Goal: Task Accomplishment & Management: Manage account settings

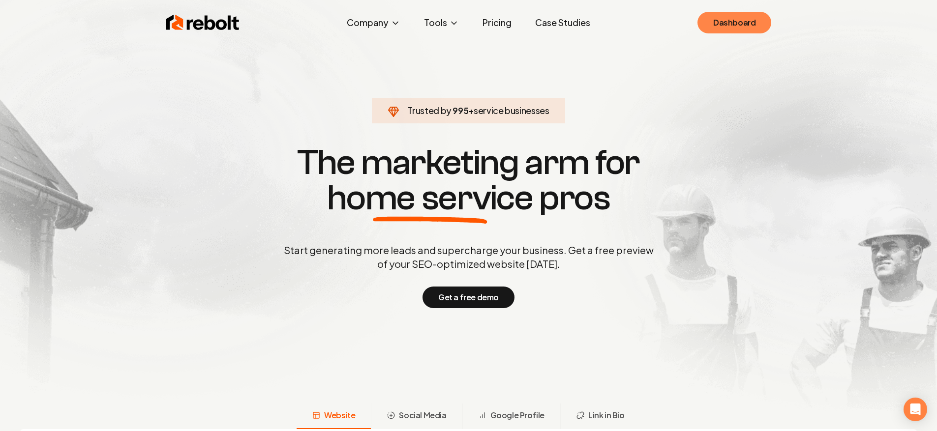
click at [701, 17] on link "Dashboard" at bounding box center [734, 23] width 74 height 22
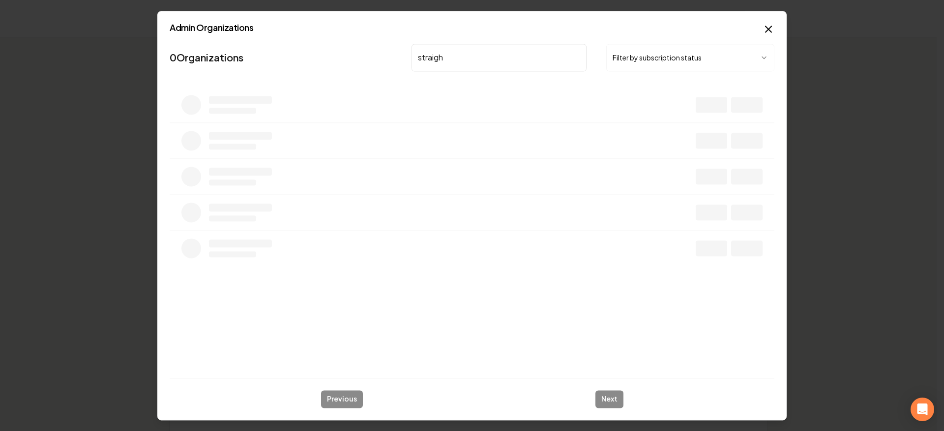
type input "straight"
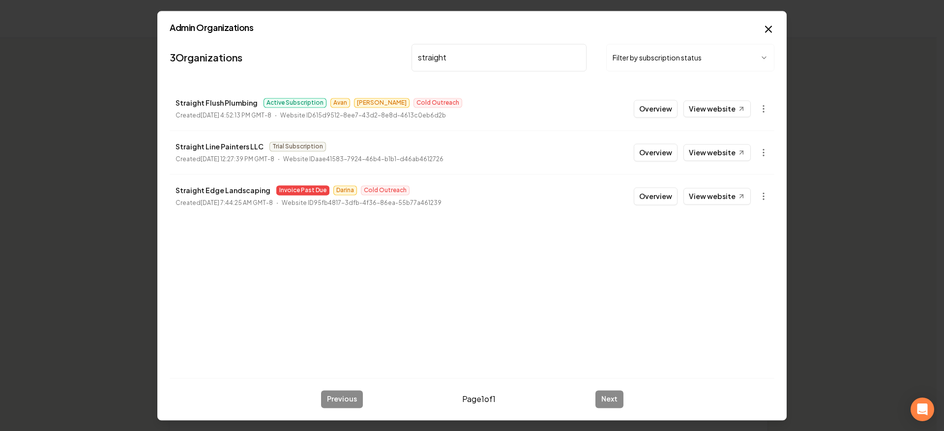
click at [662, 200] on button "Overview" at bounding box center [656, 196] width 44 height 18
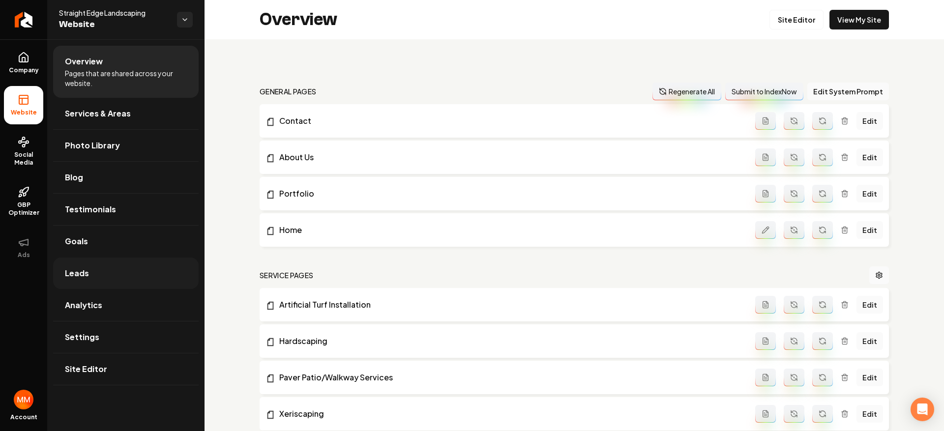
click at [106, 280] on link "Leads" at bounding box center [126, 273] width 146 height 31
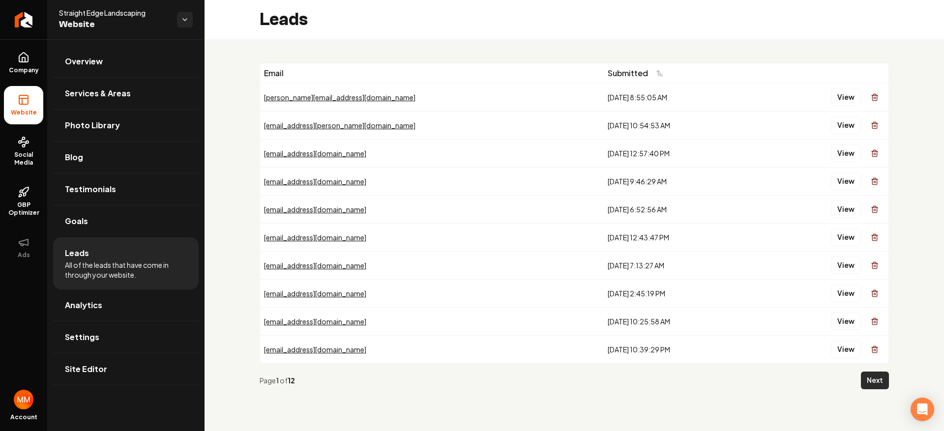
click at [879, 378] on button "Next" at bounding box center [875, 381] width 28 height 18
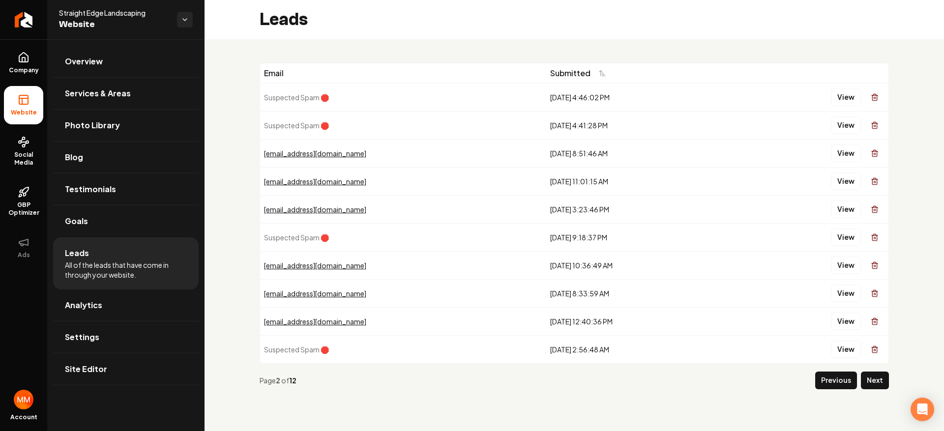
click at [883, 375] on button "Next" at bounding box center [875, 381] width 28 height 18
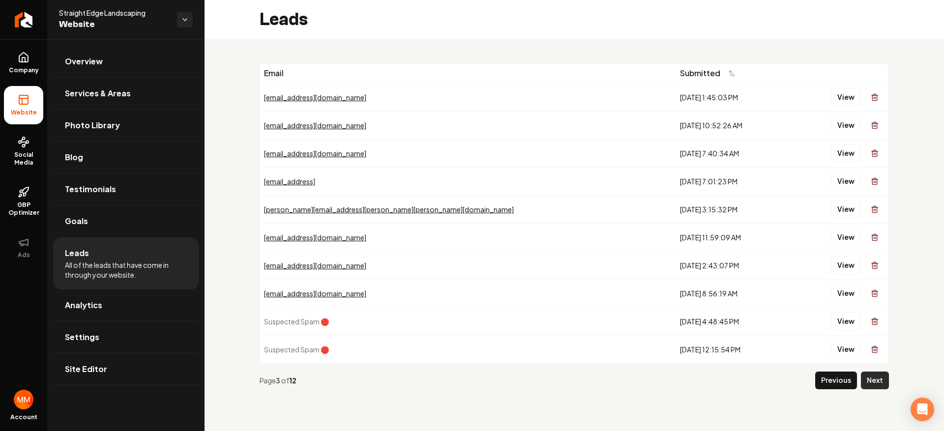
click at [877, 383] on button "Next" at bounding box center [875, 381] width 28 height 18
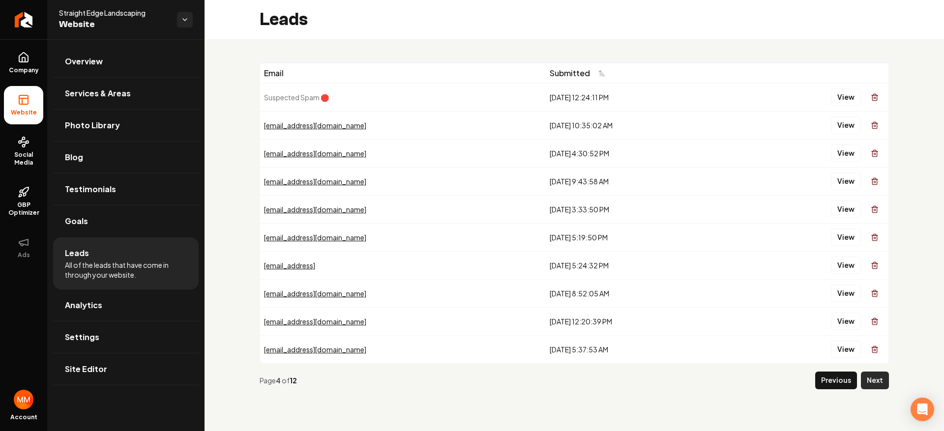
click at [862, 384] on button "Next" at bounding box center [875, 381] width 28 height 18
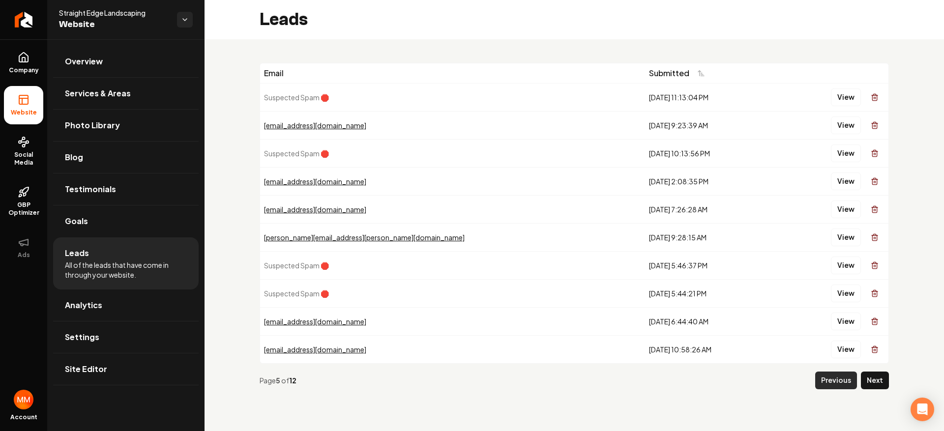
click at [824, 382] on button "Previous" at bounding box center [836, 381] width 42 height 18
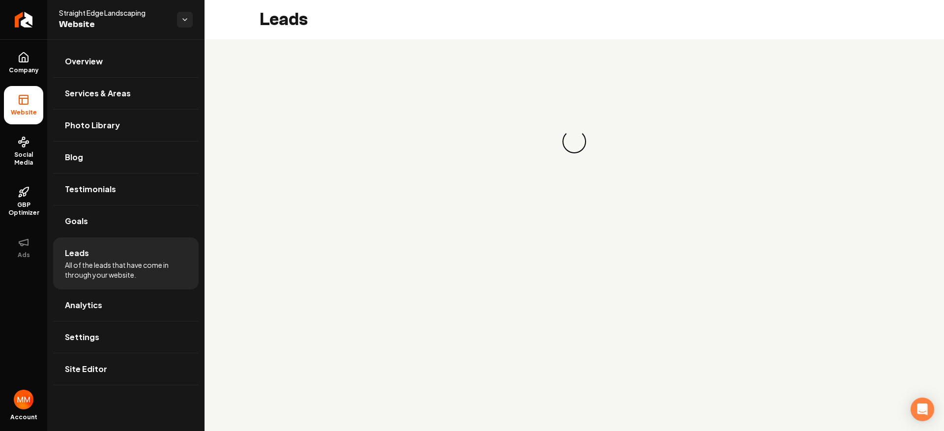
click at [823, 381] on main "Leads Loading... Loading..." at bounding box center [575, 215] width 740 height 431
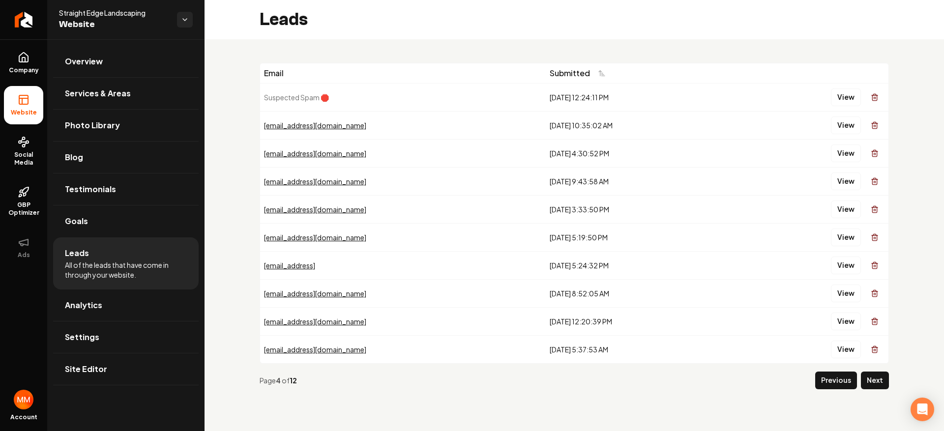
click at [823, 381] on button "Previous" at bounding box center [836, 381] width 42 height 18
click at [823, 381] on main "Leads Email Submitted Suspected Spam 🛑 [DATE] 12:24:11 PM View [EMAIL_ADDRESS][…" at bounding box center [575, 215] width 740 height 431
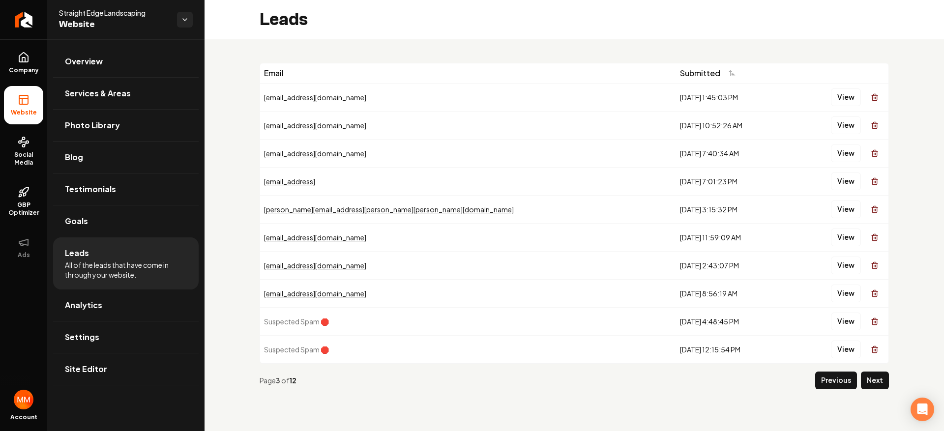
click at [823, 381] on button "Previous" at bounding box center [836, 381] width 42 height 18
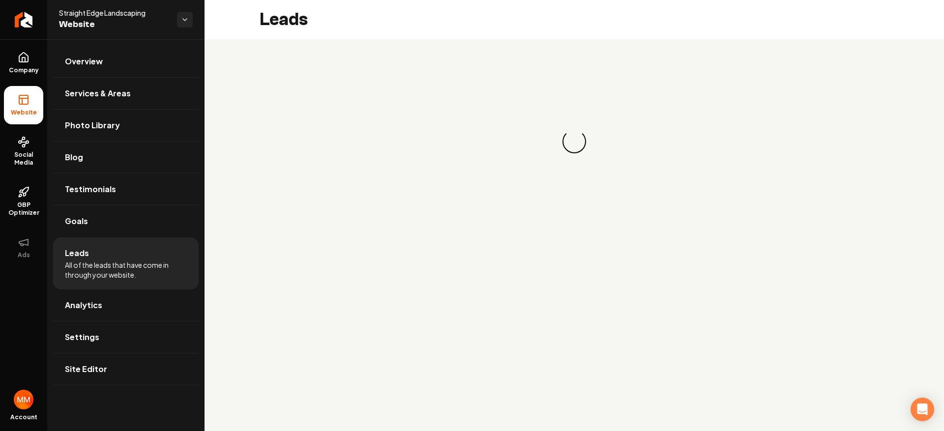
click at [823, 381] on main "Leads Loading... Loading..." at bounding box center [575, 215] width 740 height 431
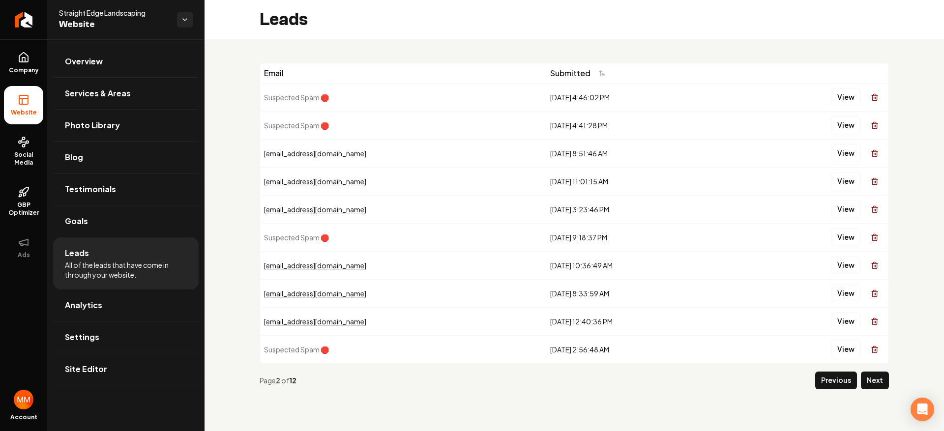
click at [823, 381] on main "Leads Email Submitted Suspected Spam 🛑 [DATE] 4:46:02 PM View Suspected Spam 🛑 …" at bounding box center [575, 215] width 740 height 431
click at [823, 381] on button "Previous" at bounding box center [836, 381] width 42 height 18
click at [823, 380] on main "Leads Email Submitted Suspected Spam 🛑 [DATE] 4:46:02 PM View Suspected Spam 🛑 …" at bounding box center [575, 215] width 740 height 431
